Goal: Check status: Check status

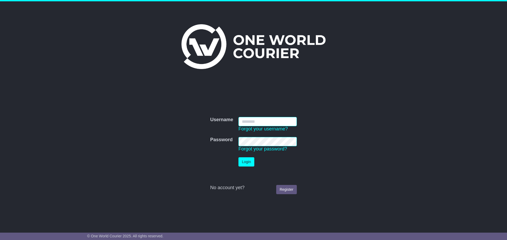
click at [256, 123] on input "Username" at bounding box center [267, 121] width 58 height 9
type input "**********"
click at [247, 160] on button "Login" at bounding box center [246, 162] width 16 height 9
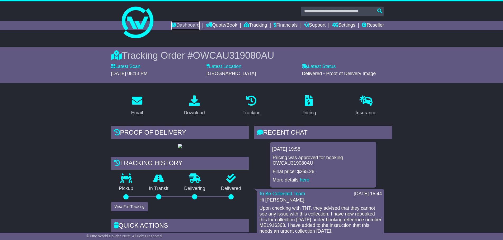
click at [176, 28] on link "Dashboard" at bounding box center [185, 25] width 28 height 9
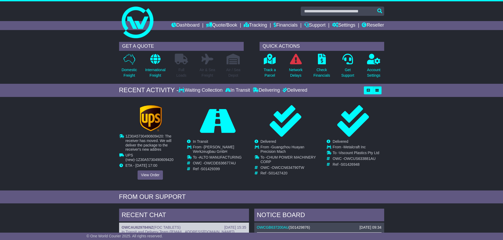
click at [151, 127] on div "Cancelled Waiting Collection In Transit InTransit TVS SCS AUST PTY LTD" at bounding box center [150, 142] width 62 height 75
click at [151, 174] on link "View Order" at bounding box center [149, 175] width 25 height 9
